Goal: Task Accomplishment & Management: Complete application form

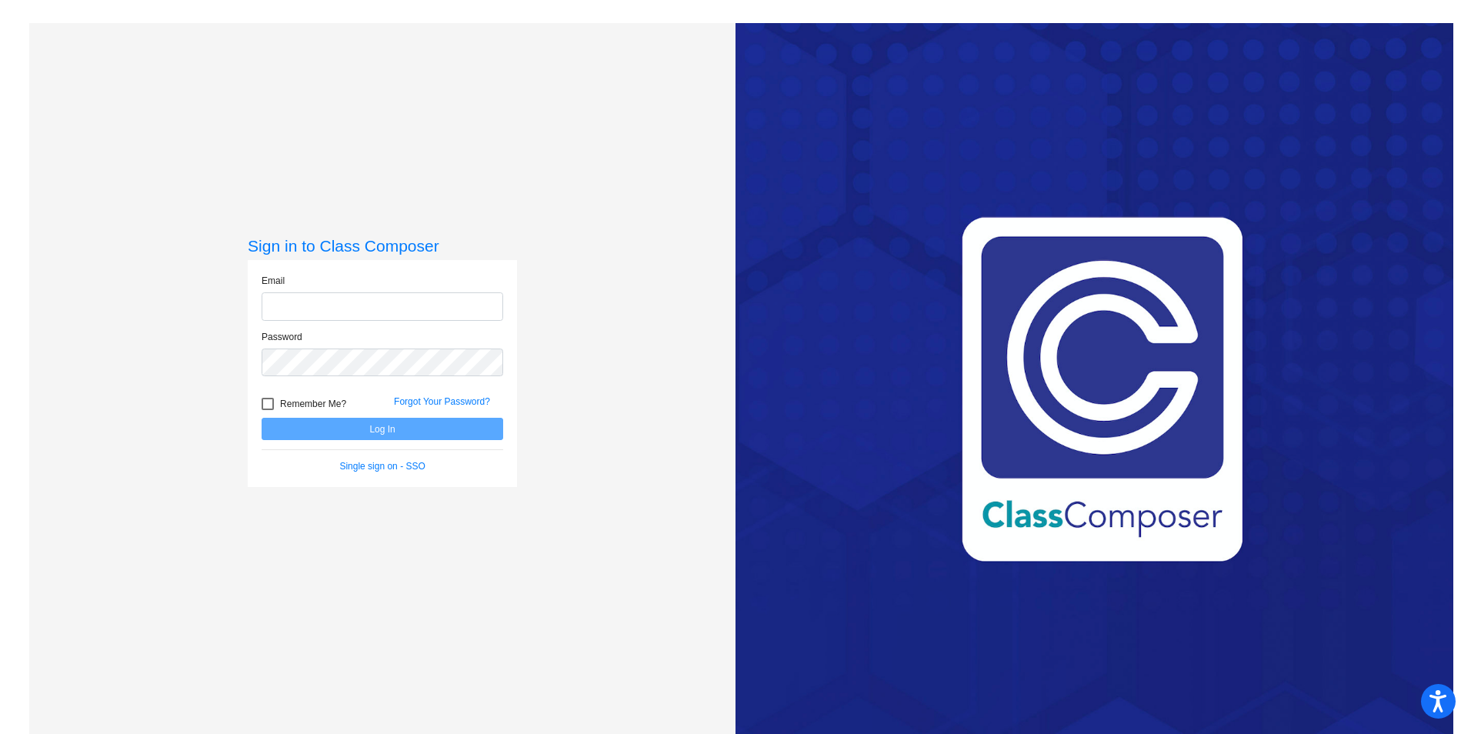
click at [419, 312] on input "email" at bounding box center [383, 306] width 242 height 28
type input "[PERSON_NAME][EMAIL_ADDRESS][PERSON_NAME][DOMAIN_NAME]"
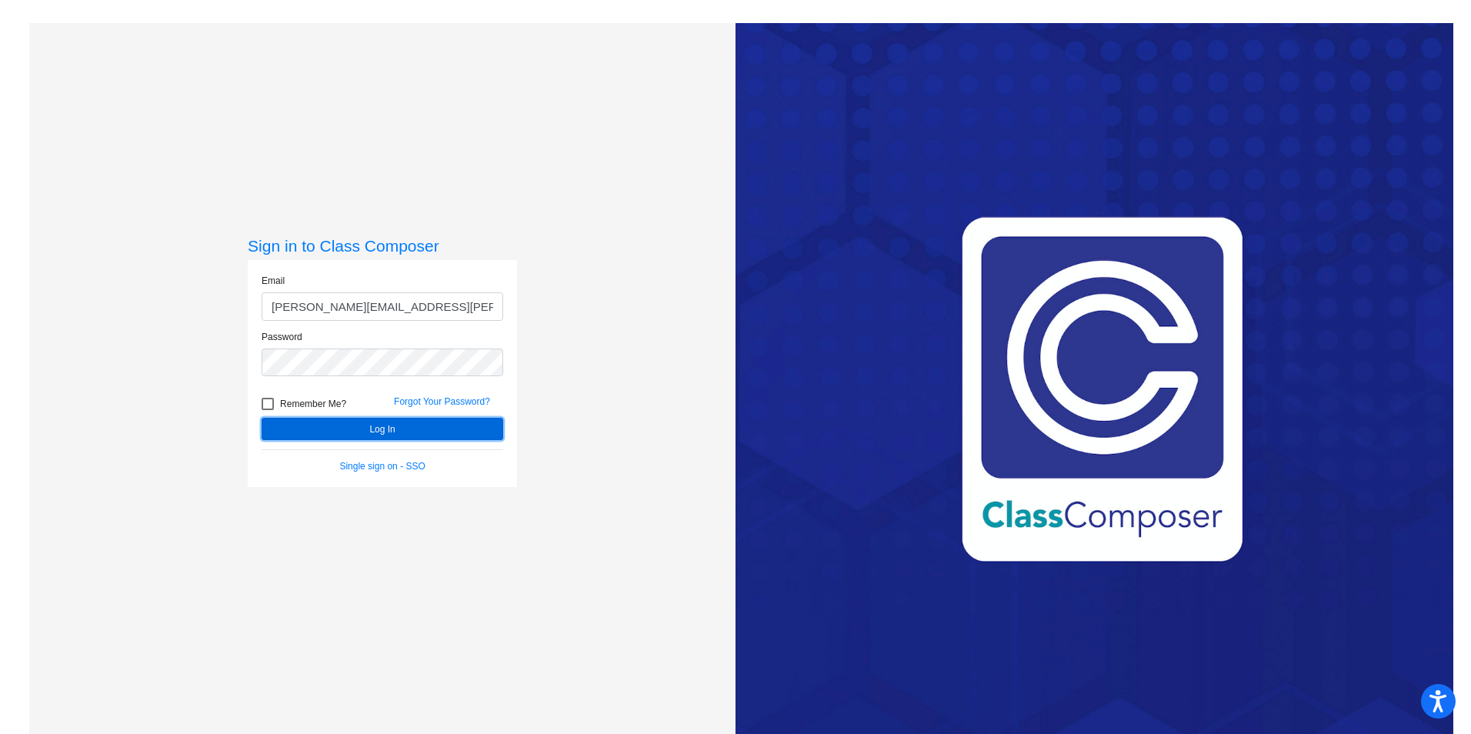
click at [382, 435] on button "Log In" at bounding box center [383, 429] width 242 height 22
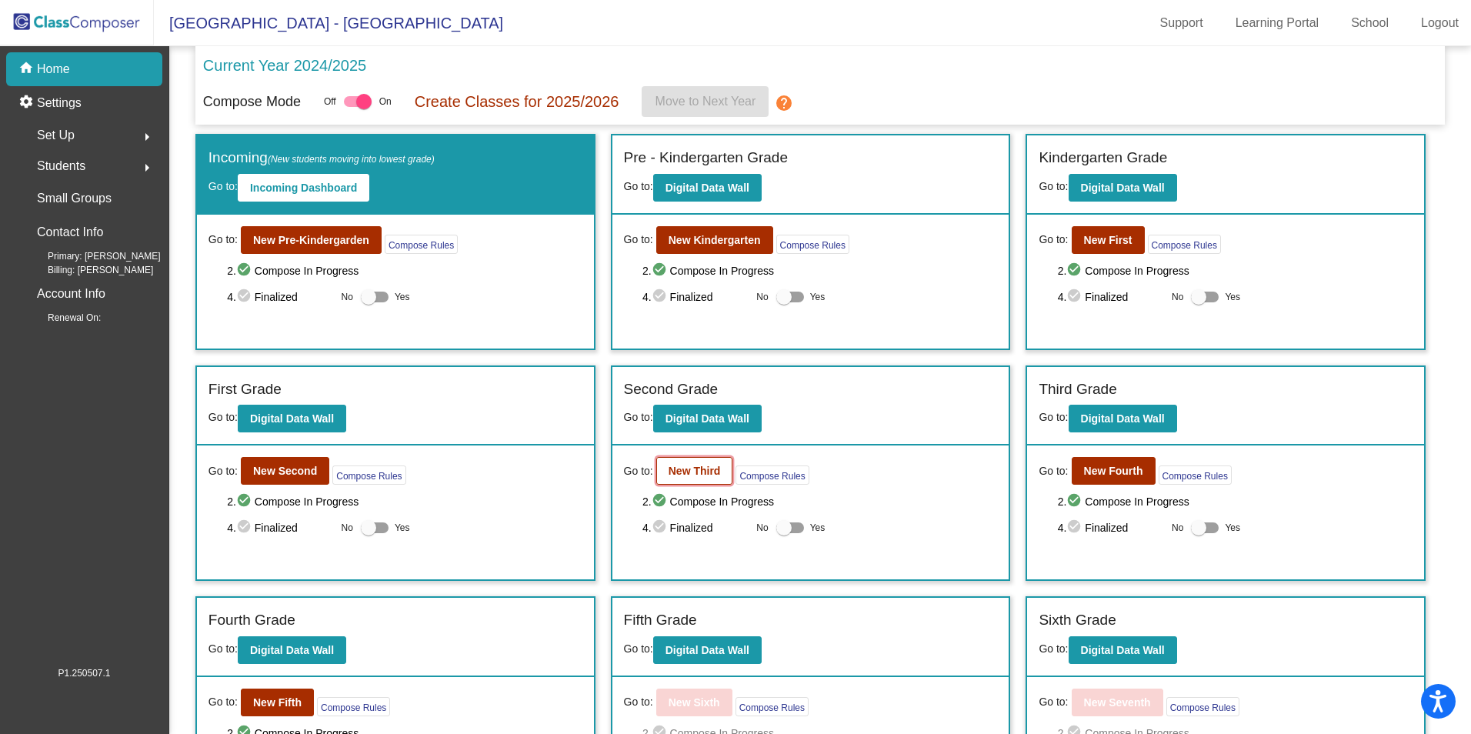
click at [708, 472] on b "New Third" at bounding box center [695, 471] width 52 height 12
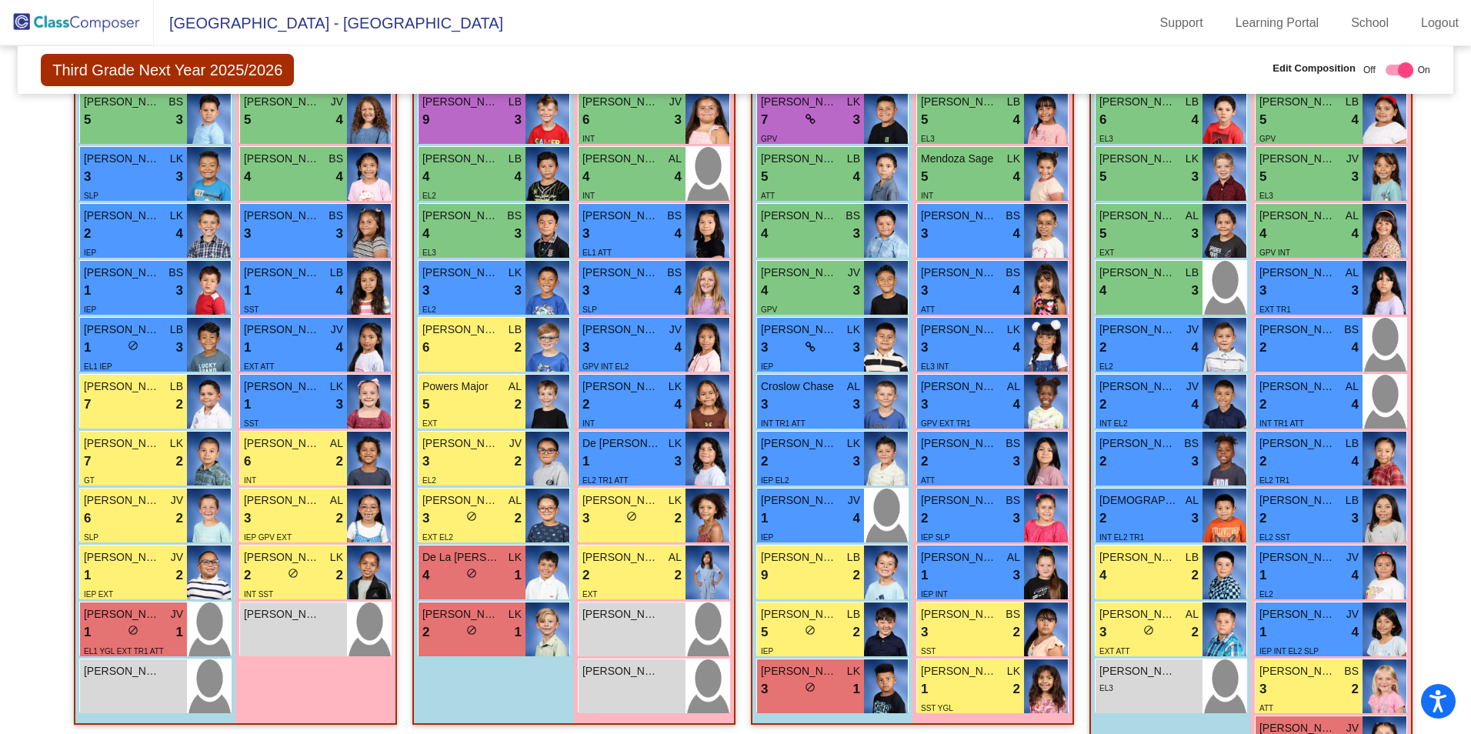
scroll to position [587, 0]
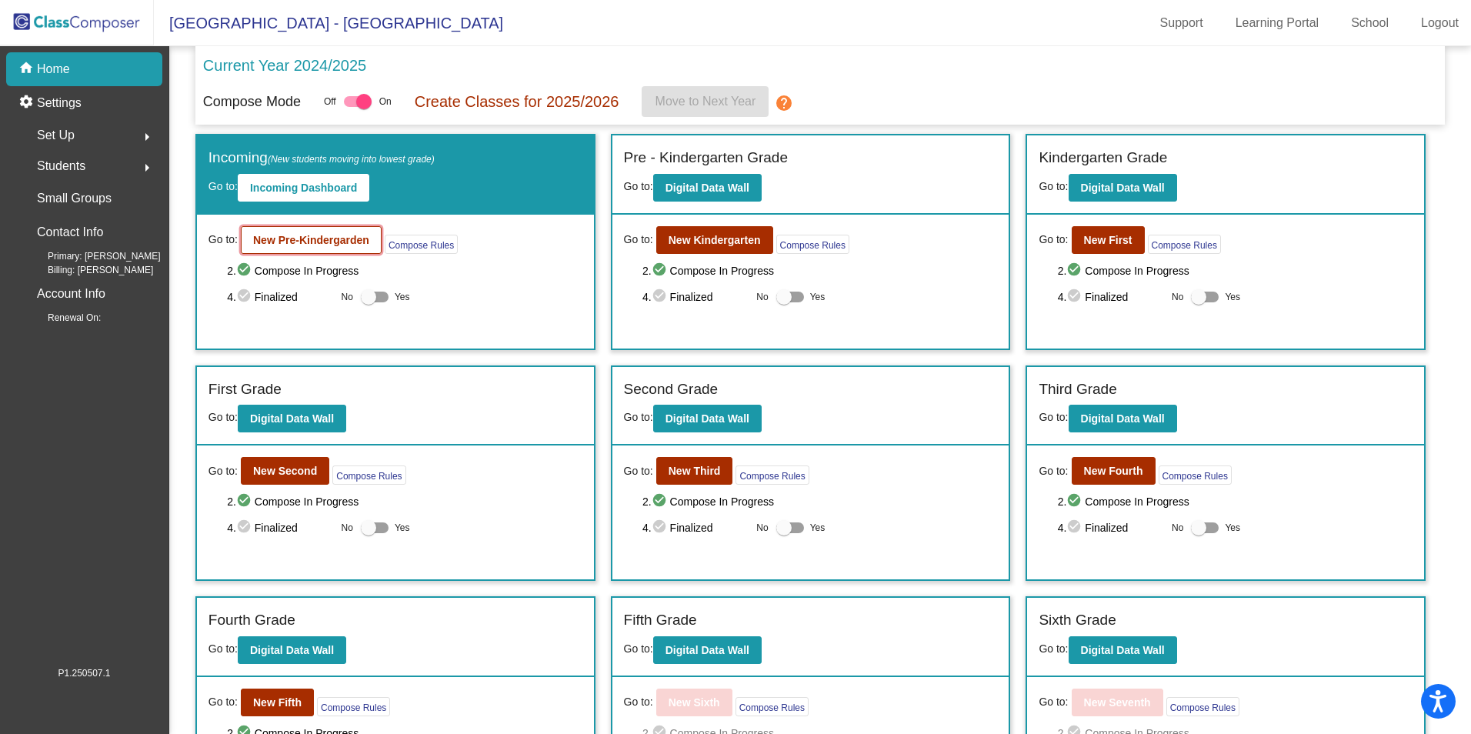
click at [352, 226] on button "New Pre-Kindergarden" at bounding box center [311, 240] width 141 height 28
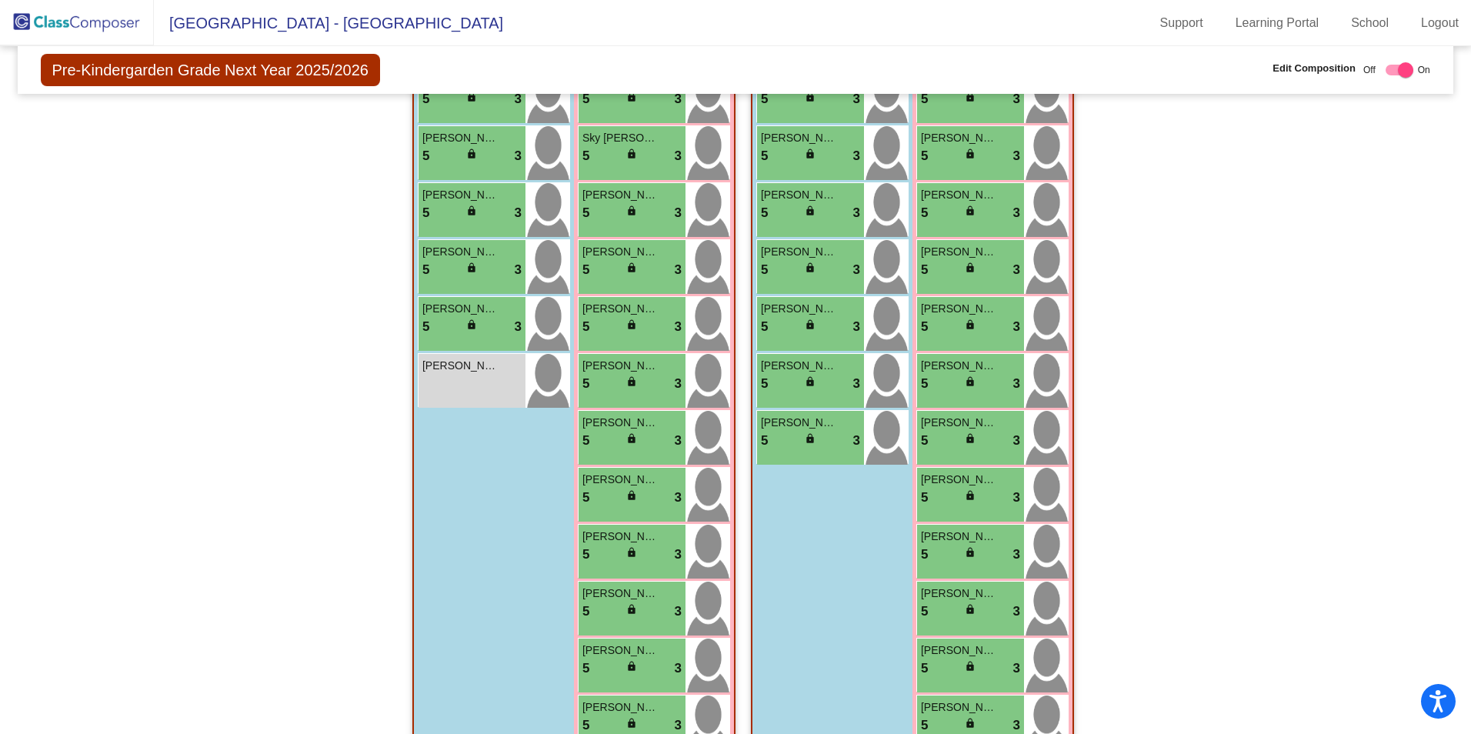
scroll to position [154, 0]
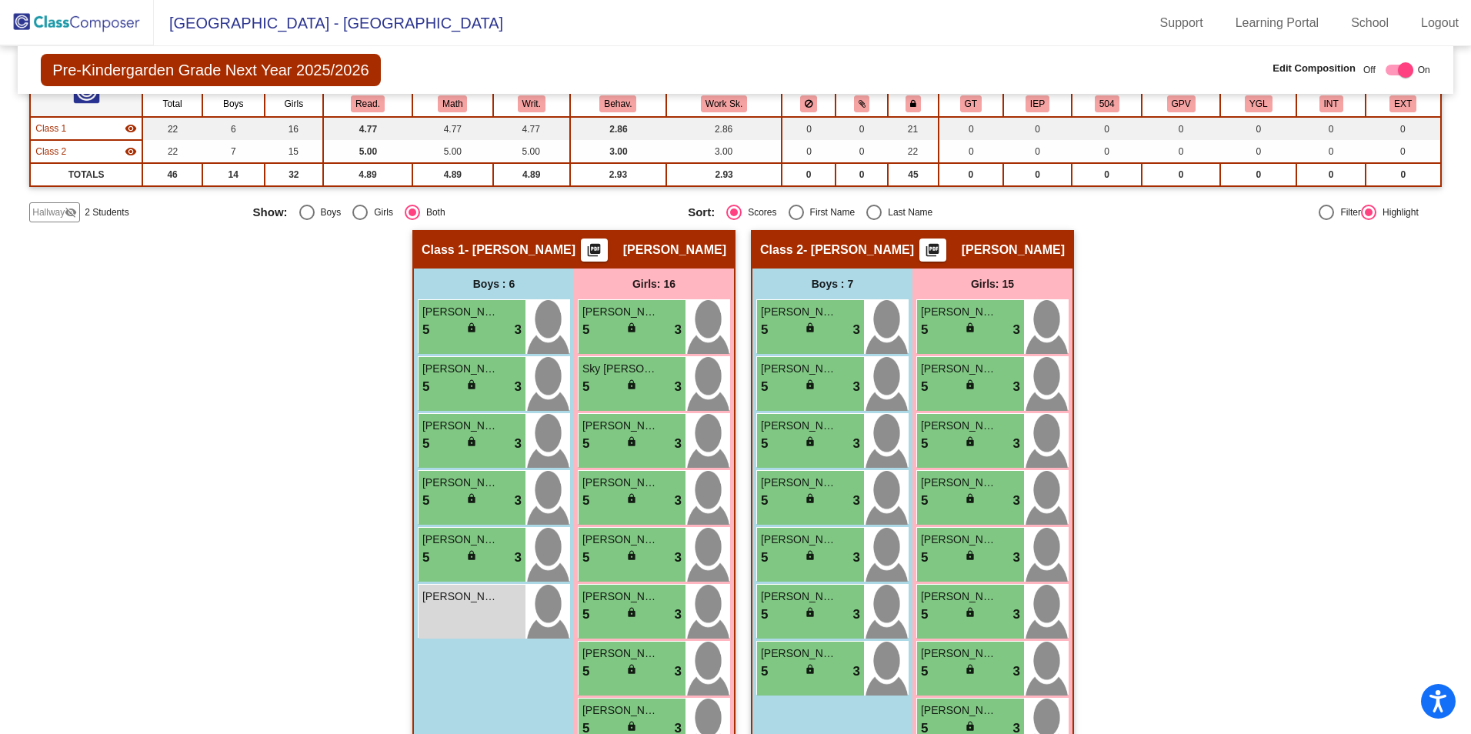
click at [57, 211] on span "Hallway" at bounding box center [48, 212] width 32 height 14
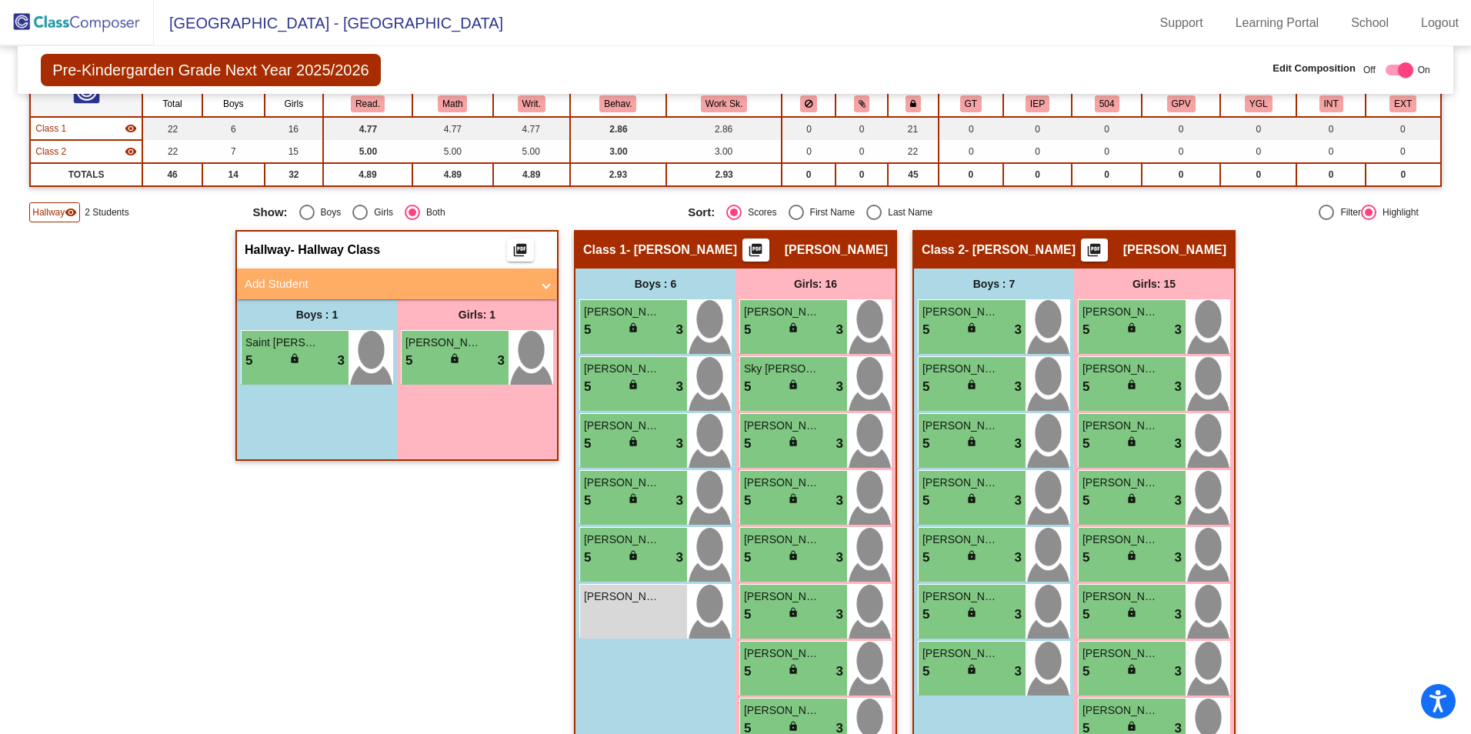
click at [312, 282] on mat-panel-title "Add Student" at bounding box center [388, 284] width 286 height 18
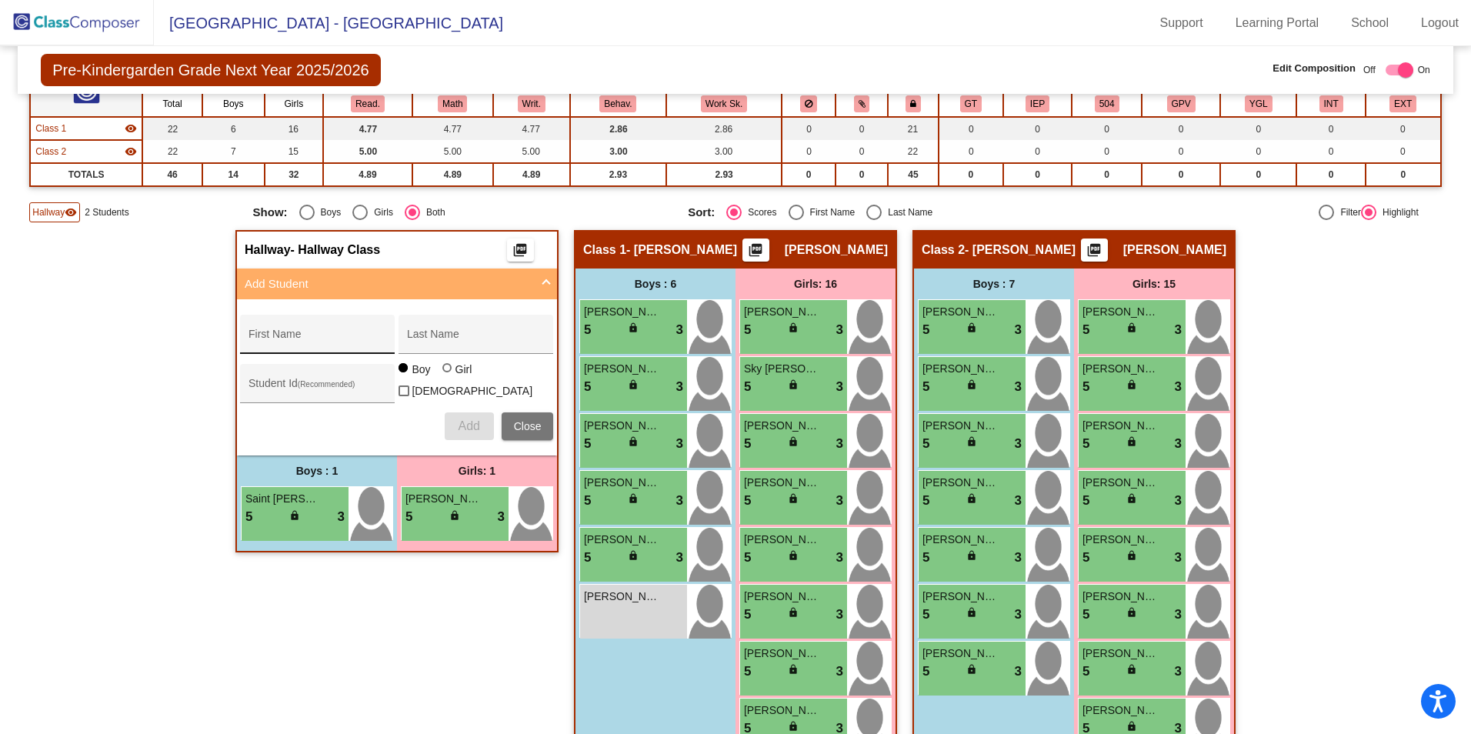
click at [302, 344] on input "First Name" at bounding box center [318, 340] width 139 height 12
type input "Malachi"
type input "[PERSON_NAME]"
type input "358929"
click at [466, 422] on span "Add" at bounding box center [469, 425] width 22 height 13
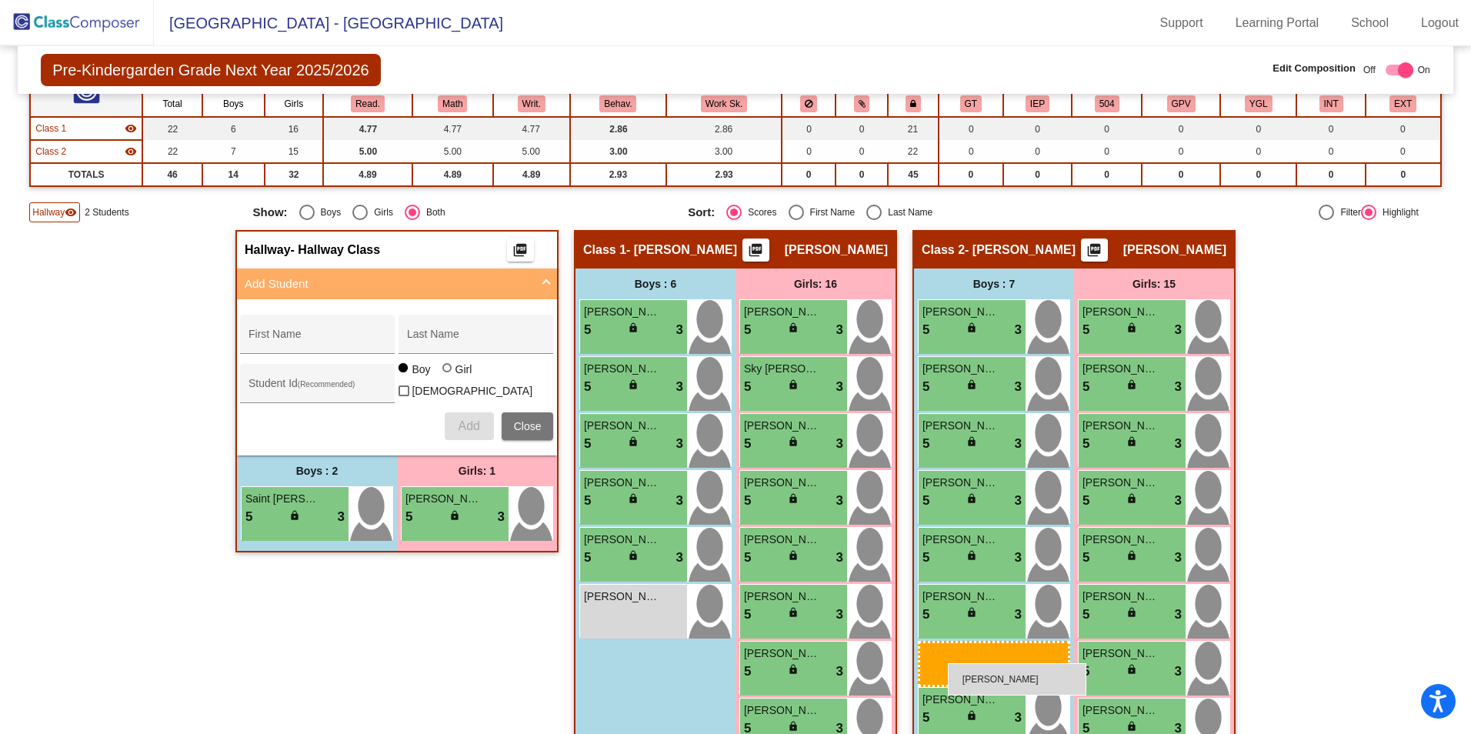
drag, startPoint x: 265, startPoint y: 567, endPoint x: 948, endPoint y: 663, distance: 690.1
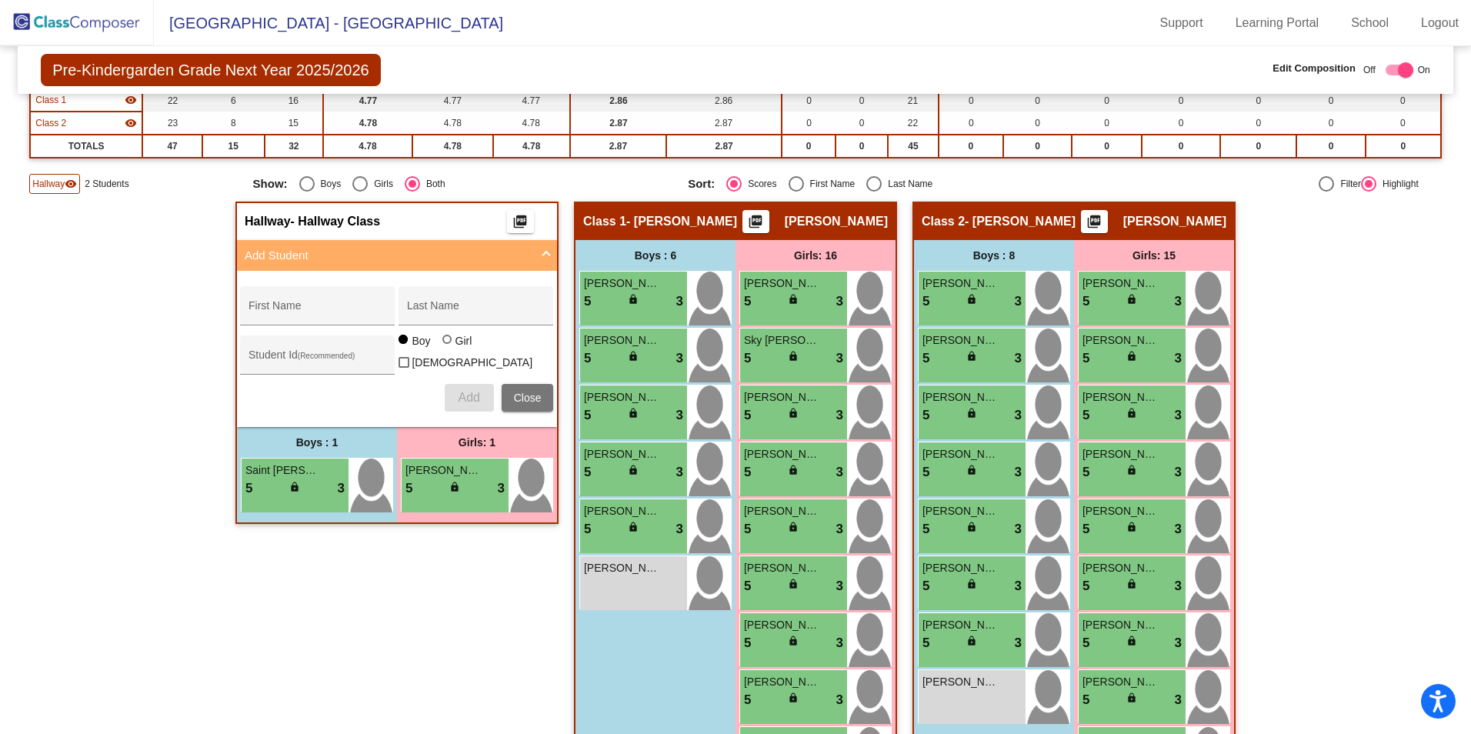
scroll to position [0, 0]
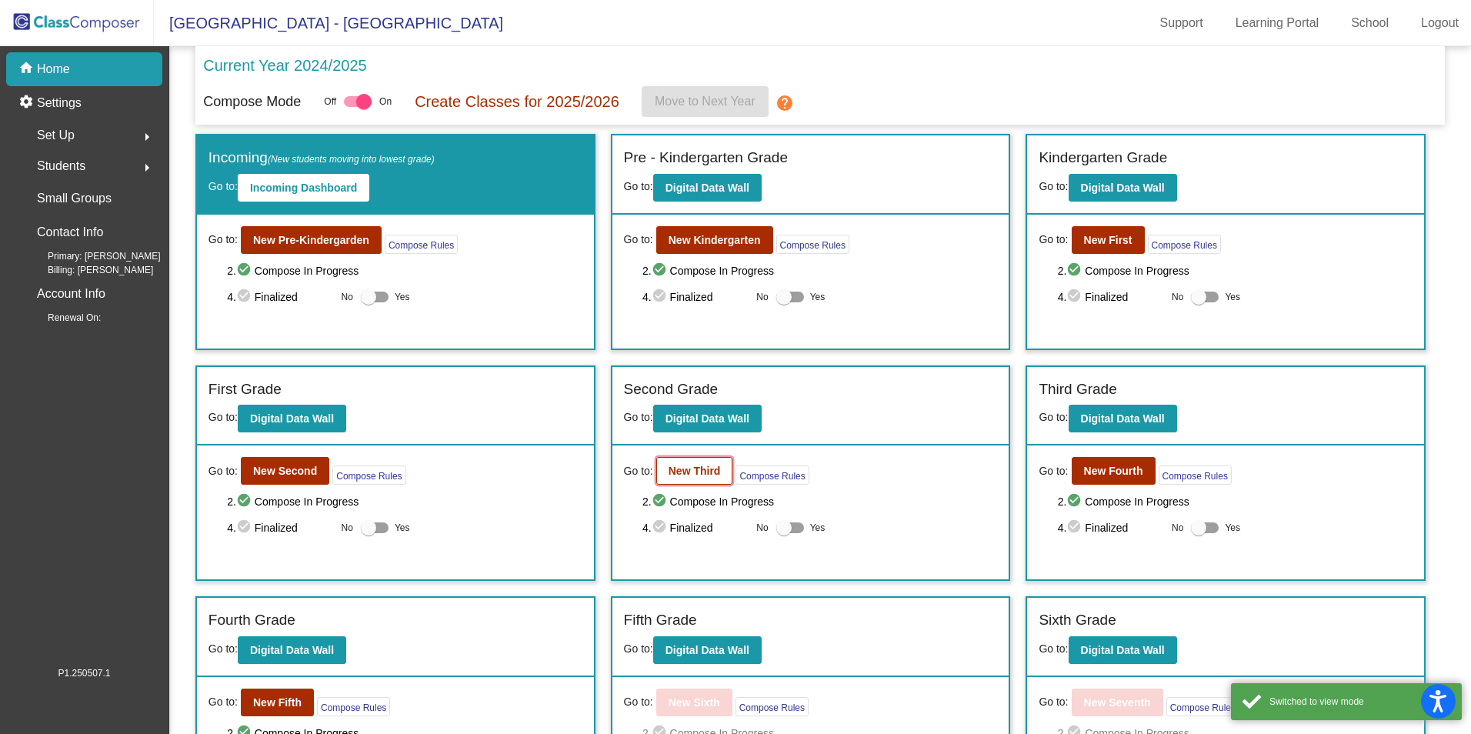
click at [700, 466] on b "New Third" at bounding box center [695, 471] width 52 height 12
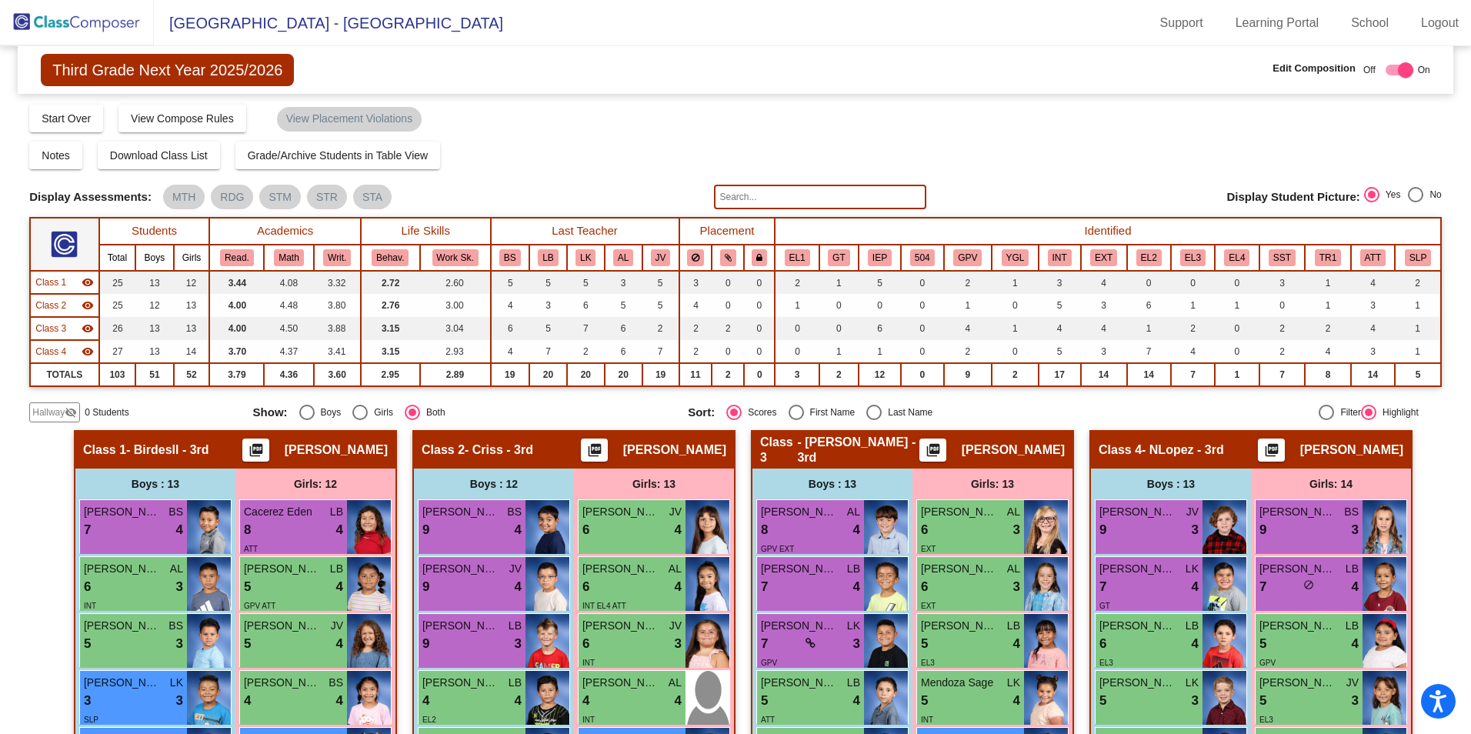
click at [54, 416] on span "Hallway" at bounding box center [48, 413] width 32 height 14
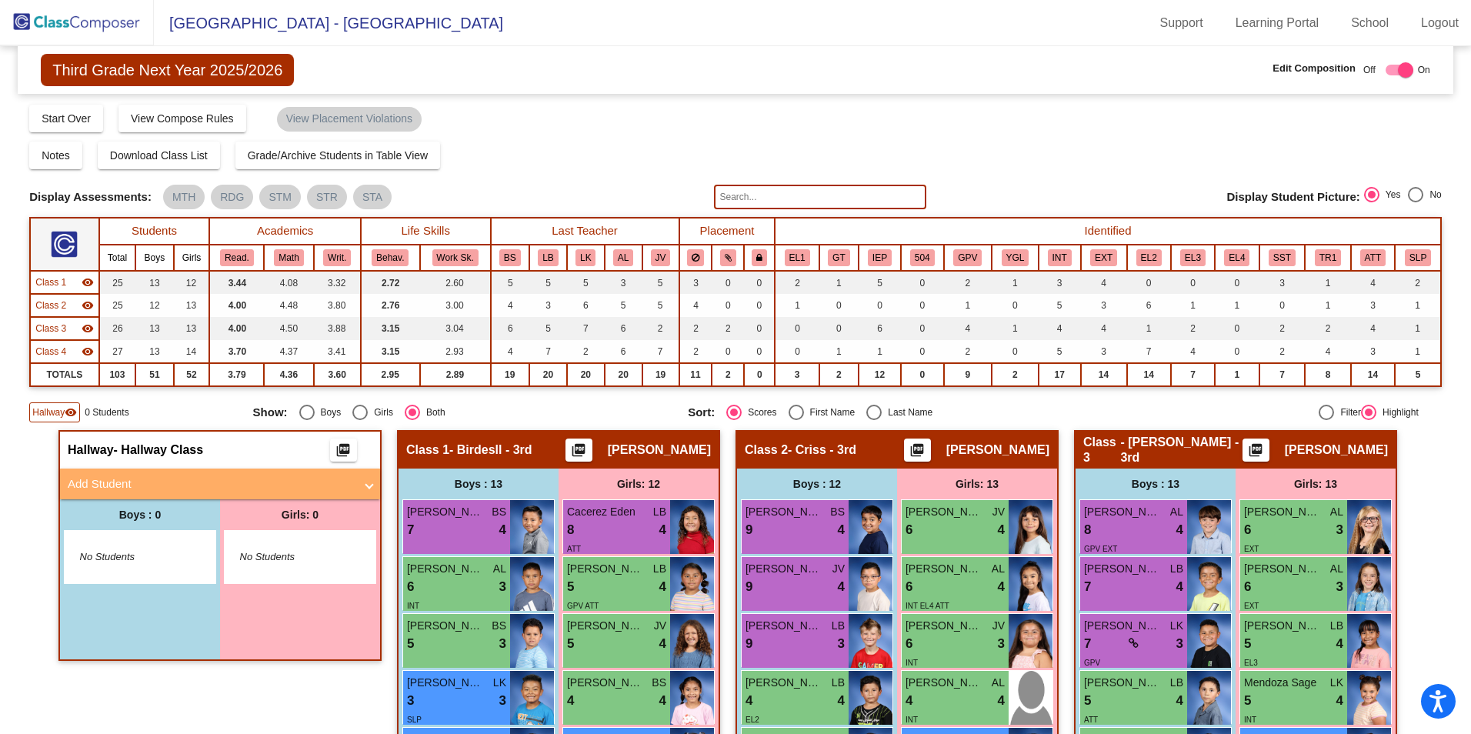
click at [89, 486] on mat-panel-title "Add Student" at bounding box center [211, 485] width 286 height 18
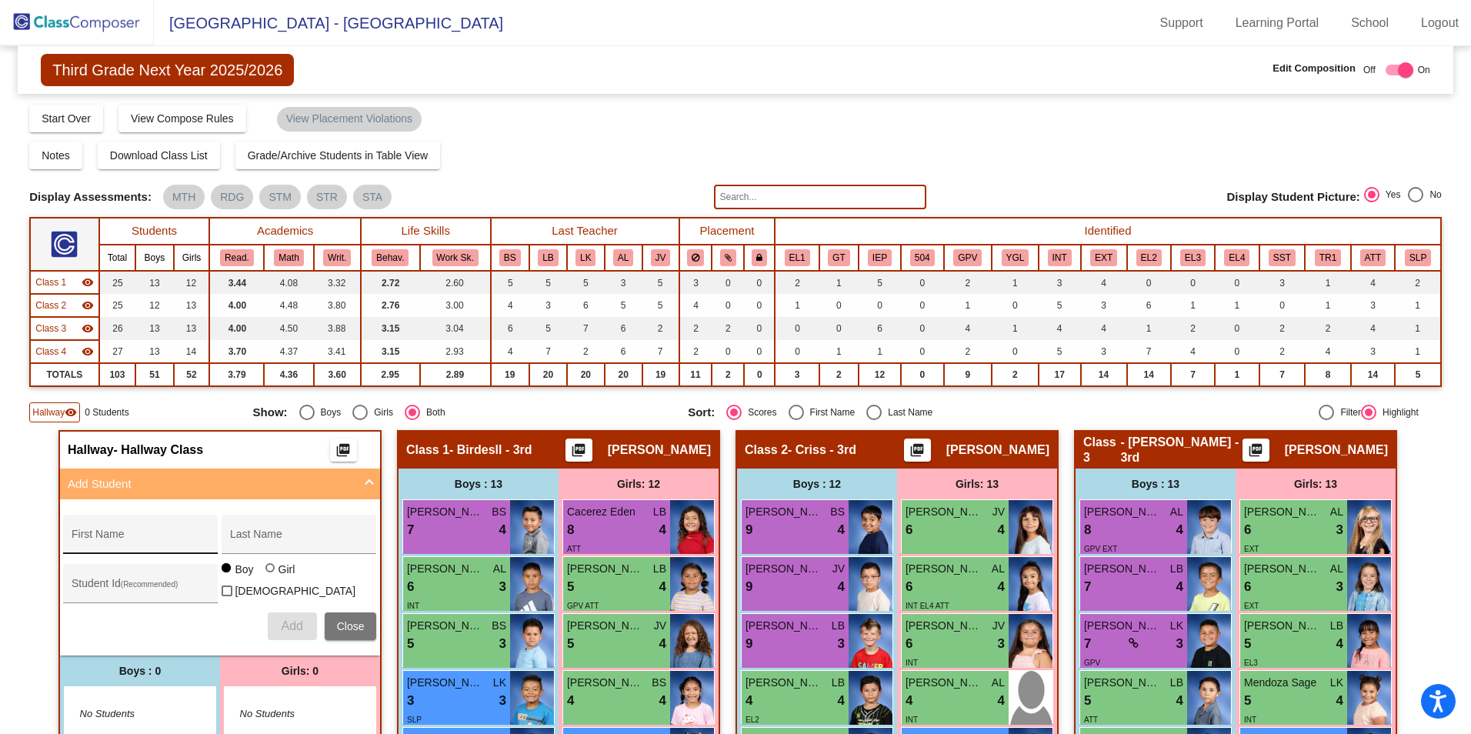
click at [134, 539] on input "First Name" at bounding box center [141, 540] width 139 height 12
type input "[PERSON_NAME]"
type input "344178"
click at [296, 626] on span "Add" at bounding box center [292, 625] width 22 height 13
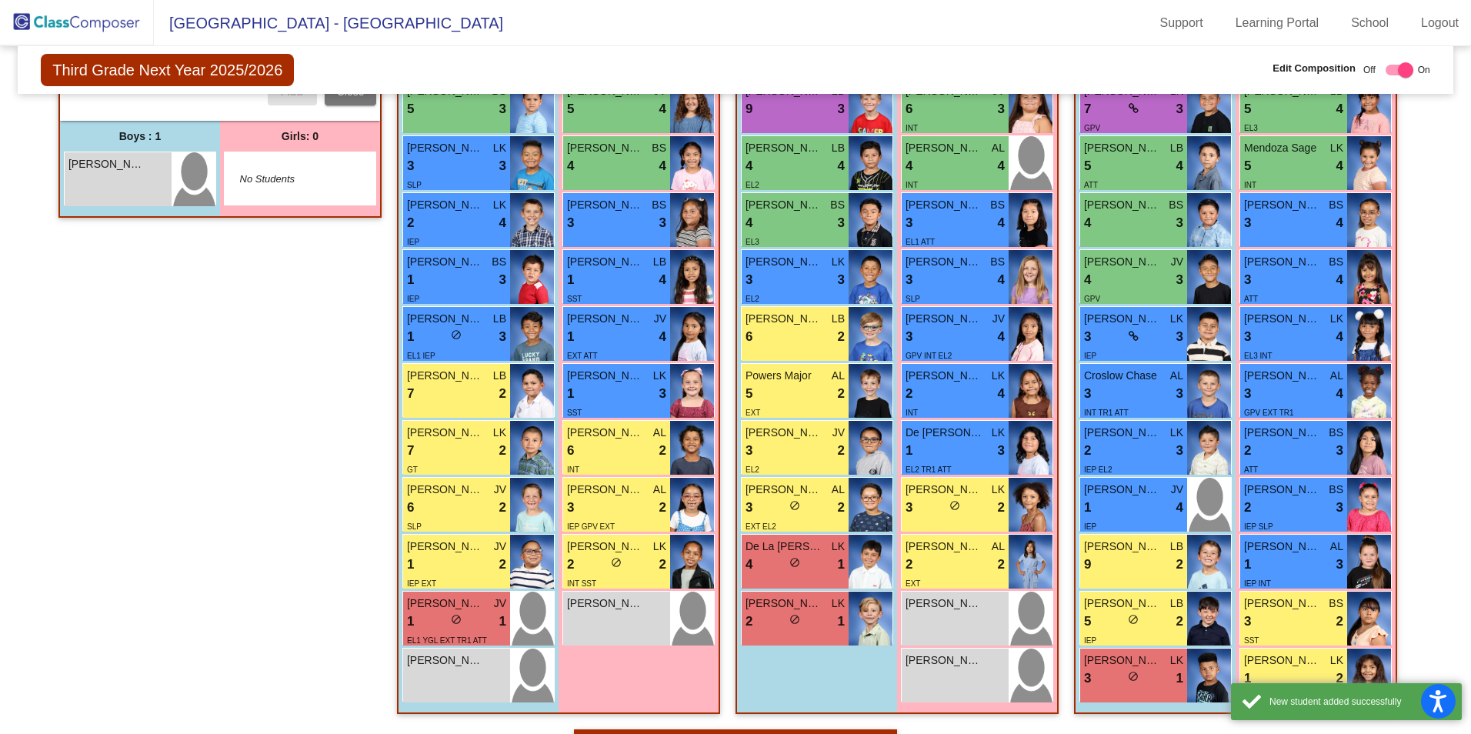
scroll to position [539, 0]
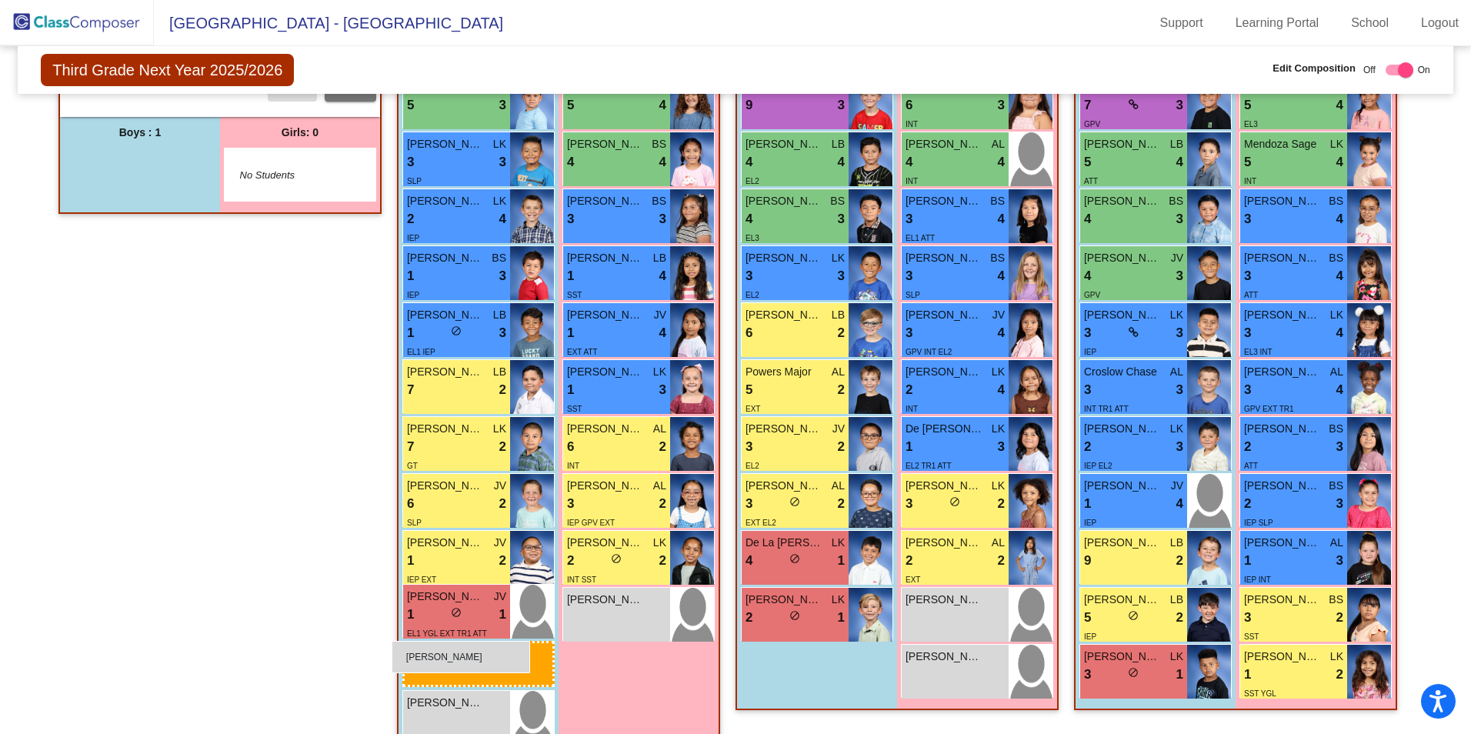
drag, startPoint x: 125, startPoint y: 191, endPoint x: 392, endPoint y: 641, distance: 523.4
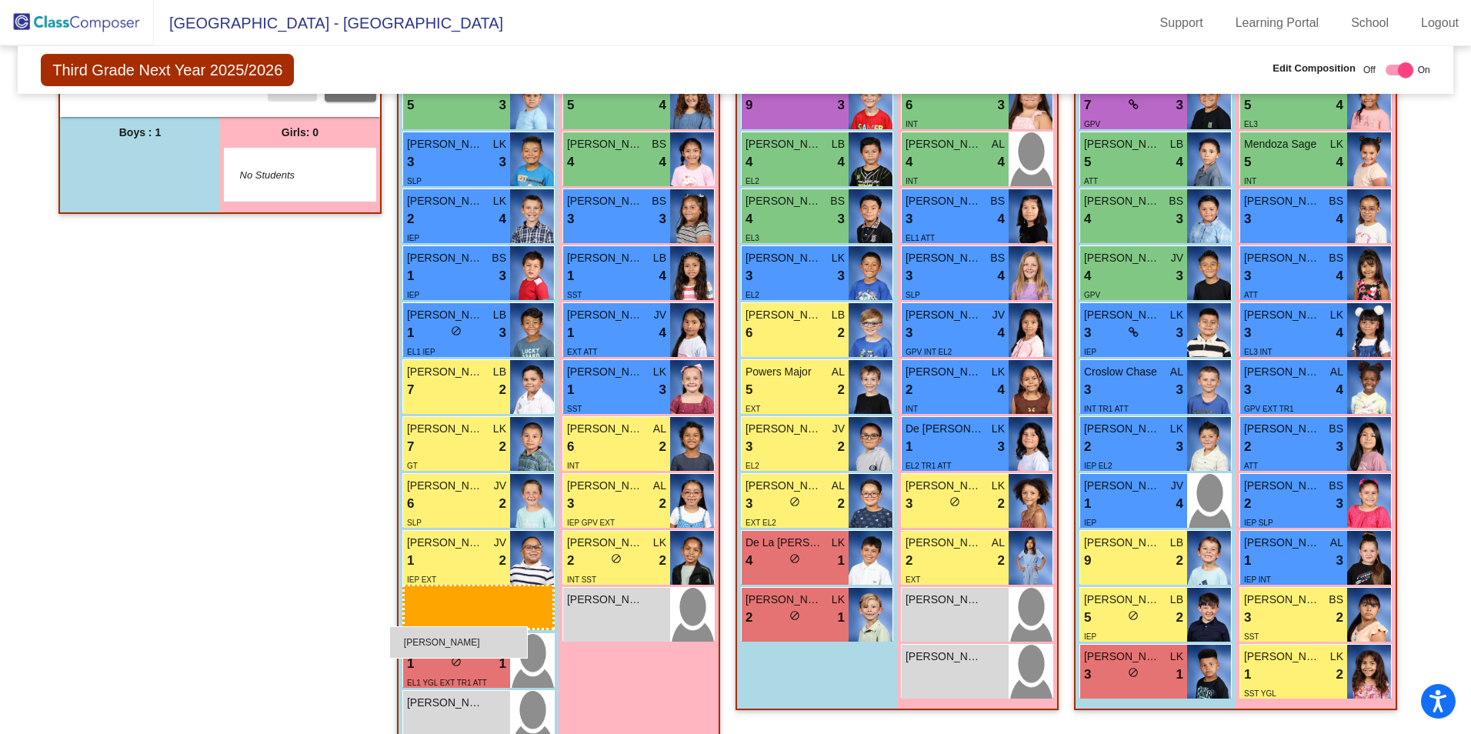
drag, startPoint x: 117, startPoint y: 177, endPoint x: 389, endPoint y: 626, distance: 525.5
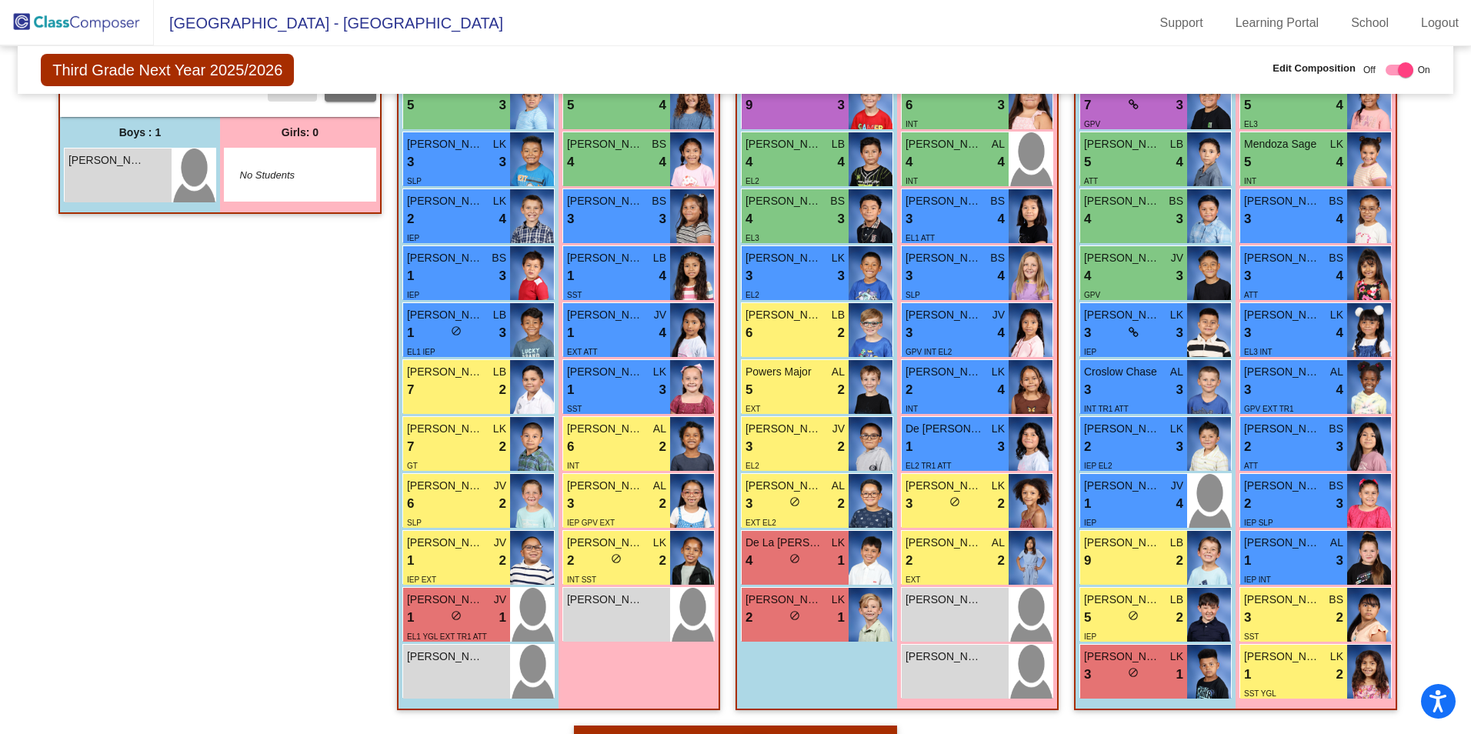
click at [1383, 82] on div "Third Grade Next Year 2025/2026 Edit Composition Off On Incoming Digital Data W…" at bounding box center [736, 70] width 1436 height 48
click at [1387, 73] on div at bounding box center [1400, 70] width 28 height 11
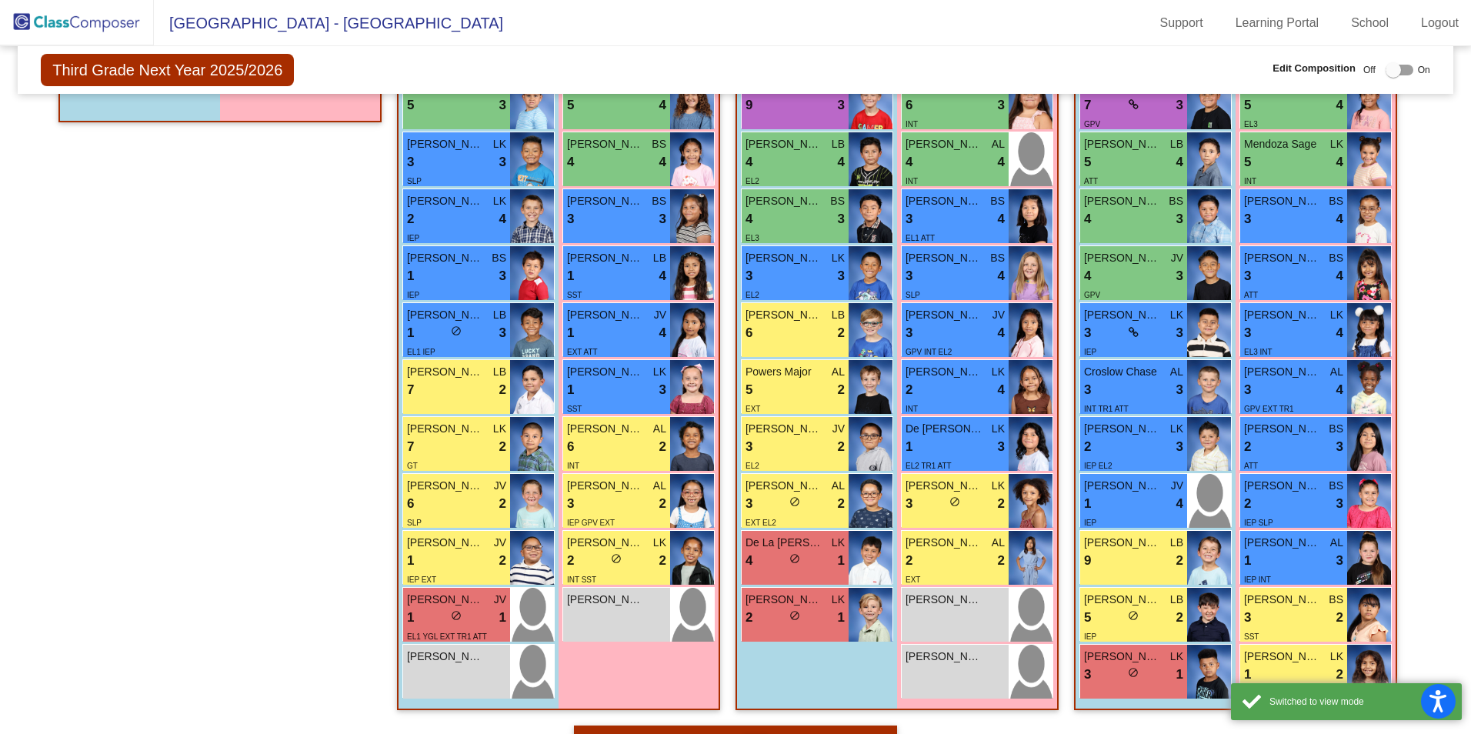
click at [1399, 75] on div at bounding box center [1400, 70] width 28 height 11
checkbox input "true"
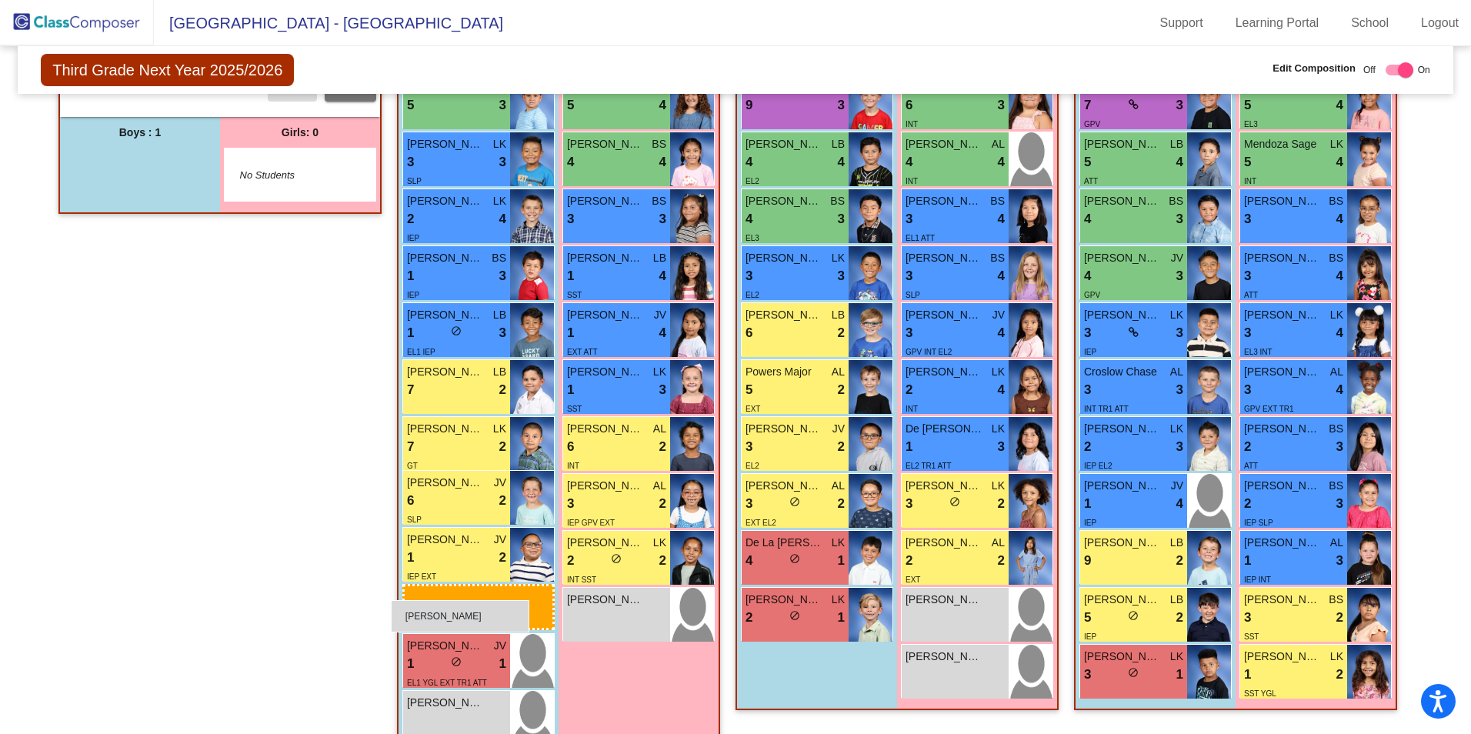
drag, startPoint x: 145, startPoint y: 162, endPoint x: 391, endPoint y: 600, distance: 502.6
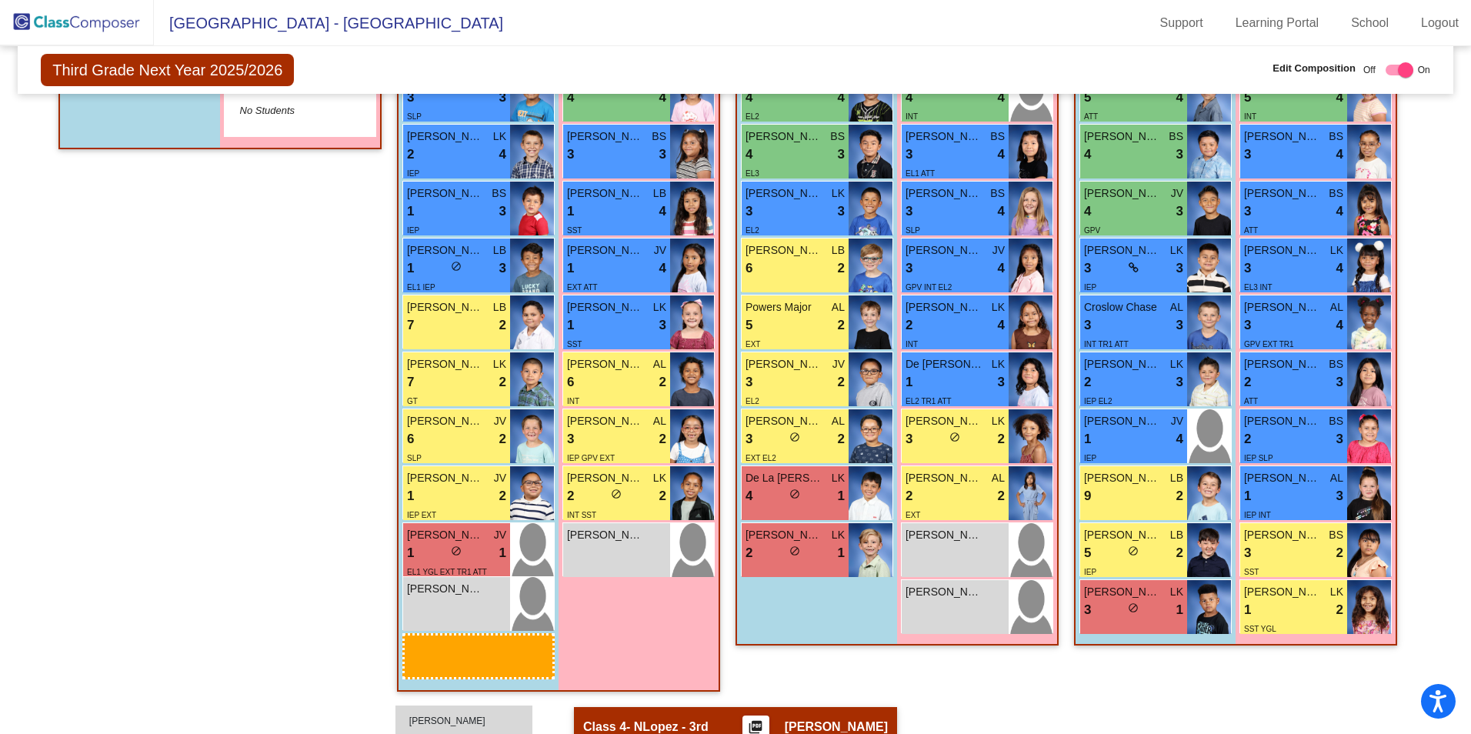
scroll to position [628, 0]
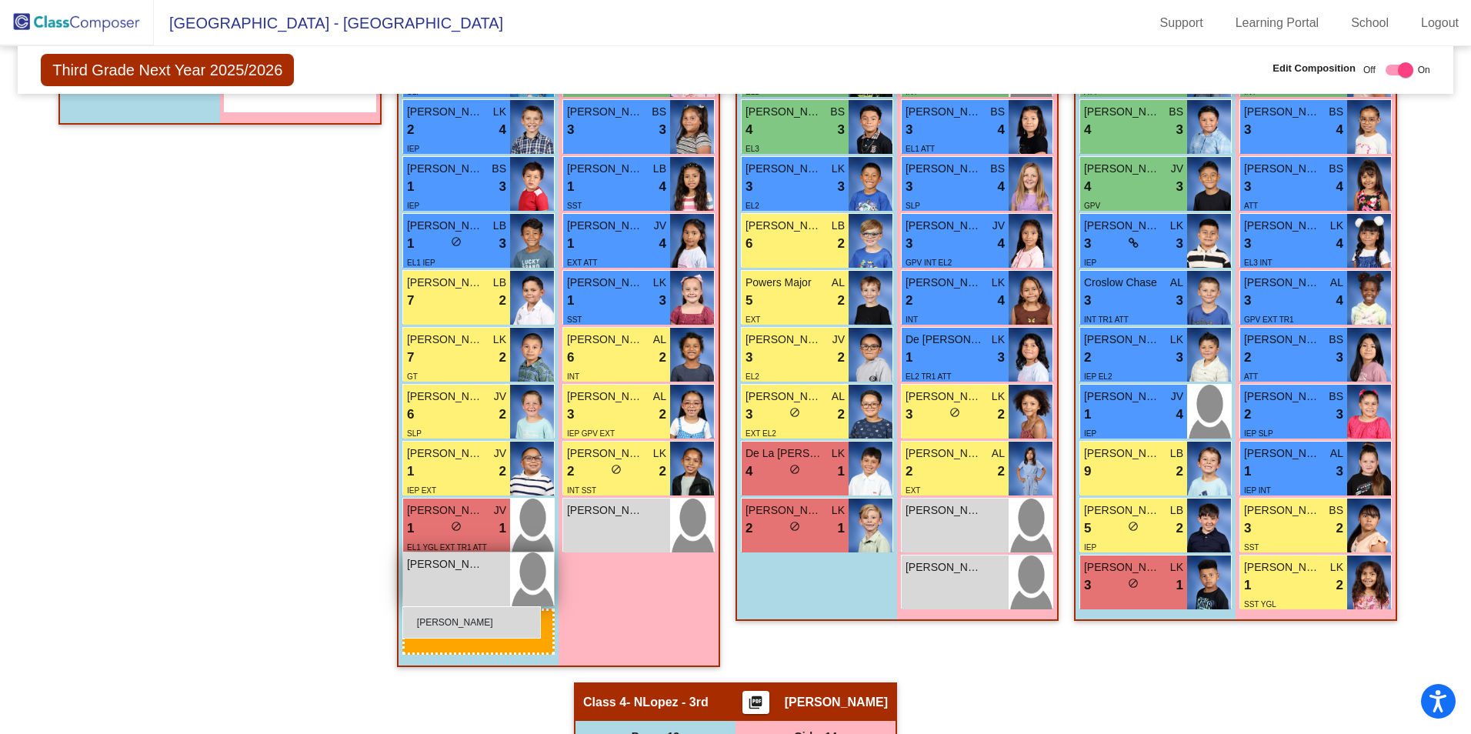
drag, startPoint x: 129, startPoint y: 188, endPoint x: 402, endPoint y: 606, distance: 500.3
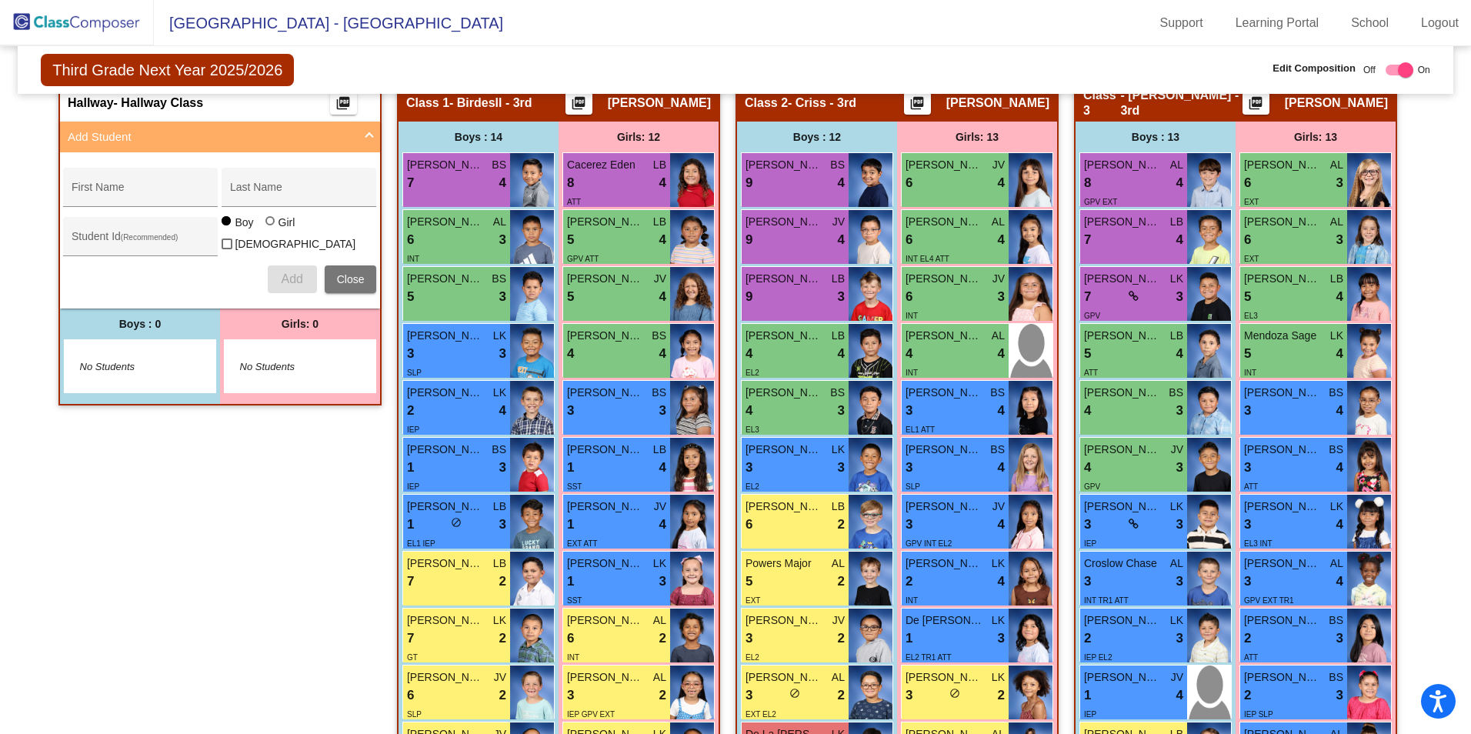
scroll to position [320, 0]
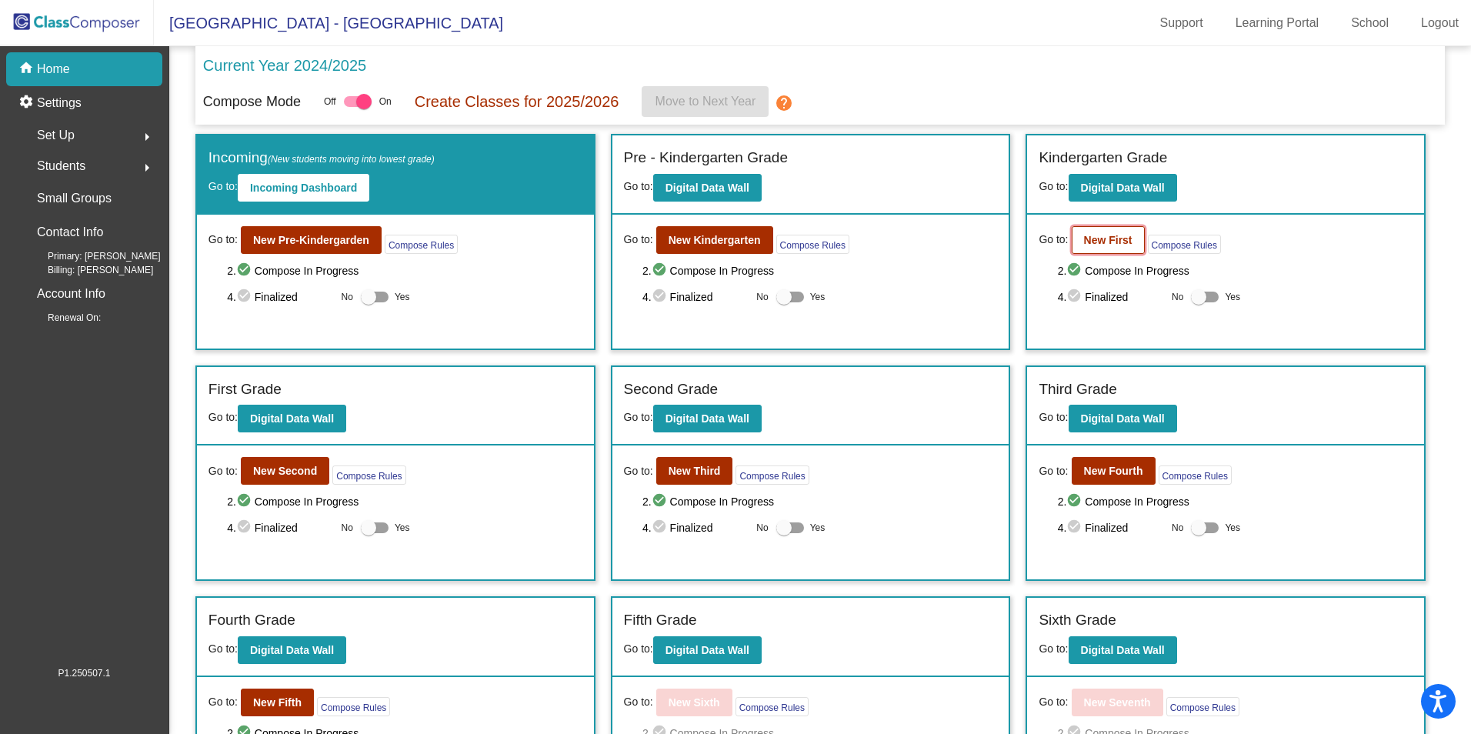
click at [1095, 239] on b "New First" at bounding box center [1108, 240] width 48 height 12
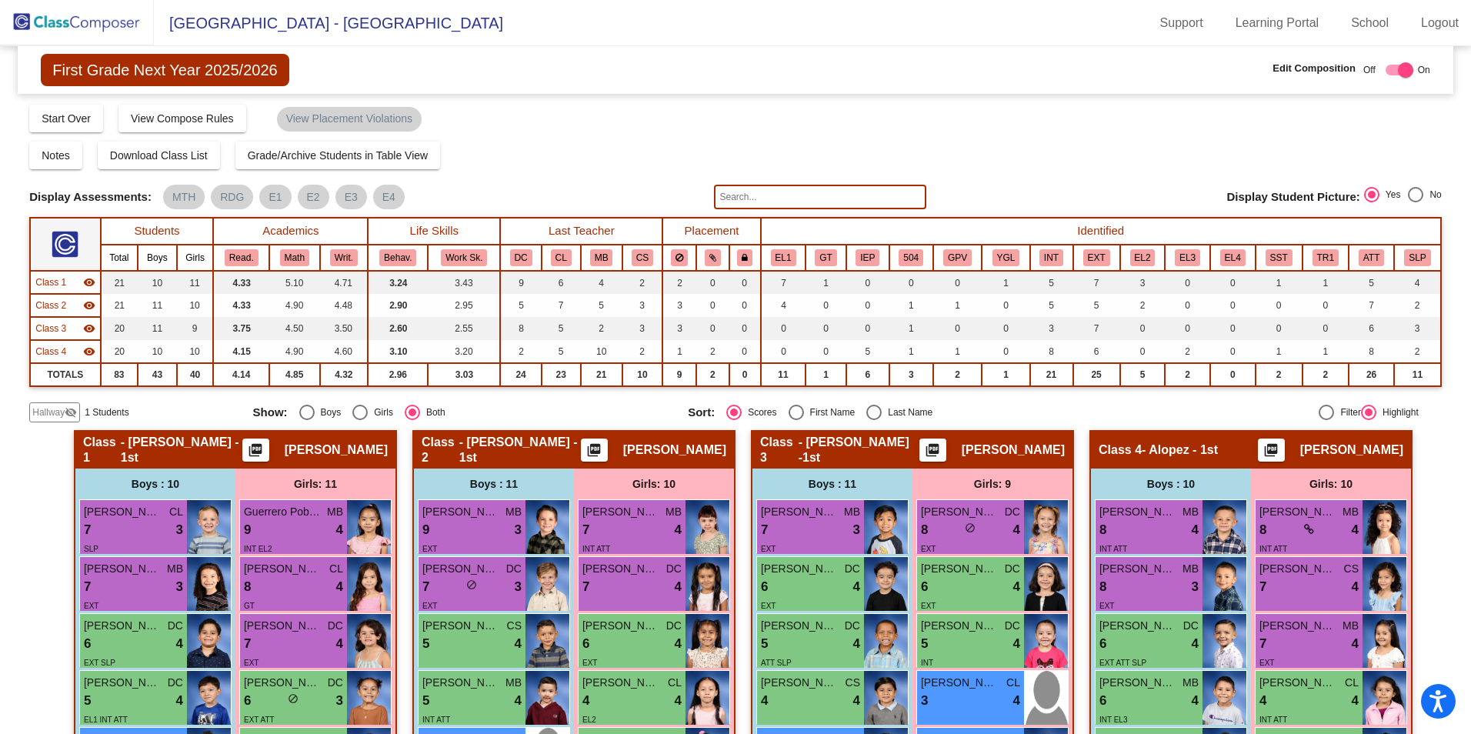
scroll to position [416, 0]
